Goal: Information Seeking & Learning: Check status

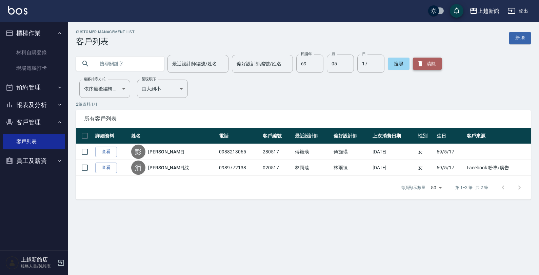
click at [424, 63] on button "清除" at bounding box center [427, 64] width 29 height 12
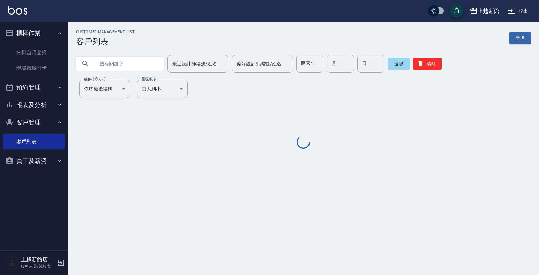
click at [114, 67] on input "text" at bounding box center [127, 64] width 64 height 18
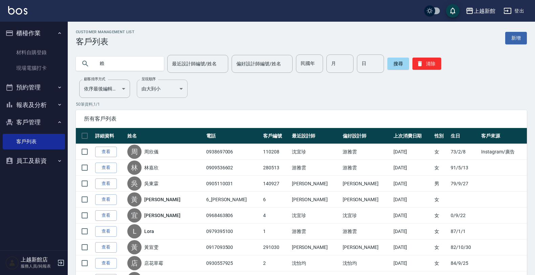
type input "賴"
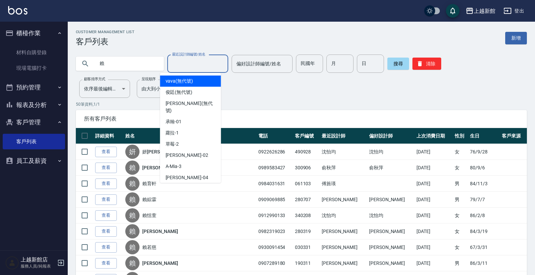
click at [170, 61] on input "最近設計師編號/姓名" at bounding box center [197, 64] width 55 height 12
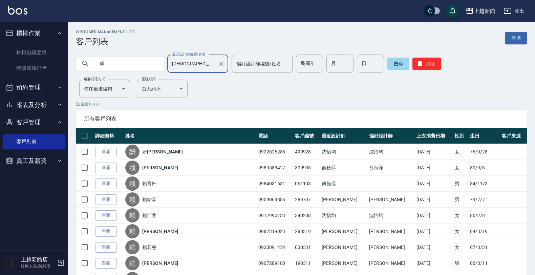
type input "[DEMOGRAPHIC_DATA]-10"
click at [106, 67] on input "賴" at bounding box center [127, 64] width 64 height 18
type input "[PERSON_NAME]"
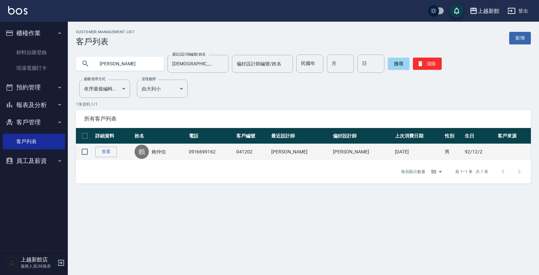
click at [106, 146] on td "查看" at bounding box center [113, 152] width 39 height 16
drag, startPoint x: 106, startPoint y: 146, endPoint x: 104, endPoint y: 150, distance: 4.2
click at [104, 150] on td "查看" at bounding box center [113, 152] width 39 height 16
click at [104, 150] on link "查看" at bounding box center [106, 152] width 22 height 11
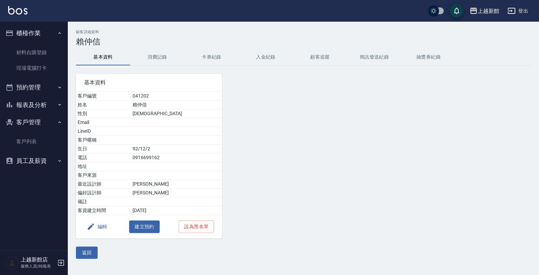
click at [153, 60] on button "消費記錄" at bounding box center [157, 57] width 54 height 16
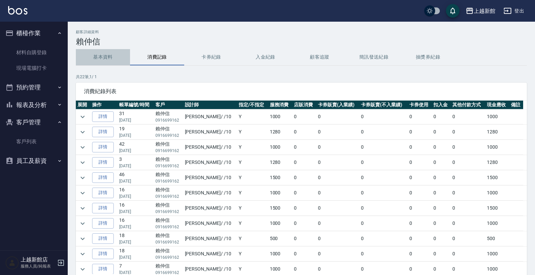
click at [105, 53] on button "基本資料" at bounding box center [103, 57] width 54 height 16
